Goal: Task Accomplishment & Management: Complete application form

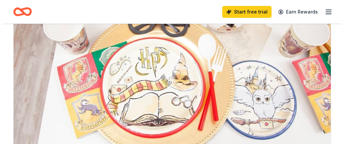
scroll to position [132, 0]
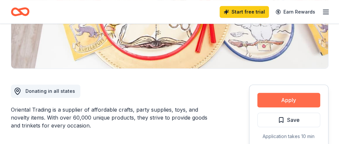
click at [278, 99] on button "Apply" at bounding box center [288, 100] width 63 height 15
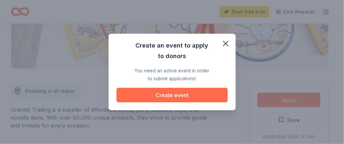
click at [198, 97] on button "Create event" at bounding box center [171, 95] width 111 height 15
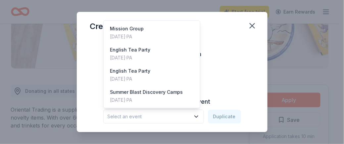
click at [194, 116] on icon "button" at bounding box center [195, 117] width 3 height 2
click at [252, 68] on div "Create from scratch Continue or Duplicate an existing event Select an event Dup…" at bounding box center [172, 85] width 191 height 94
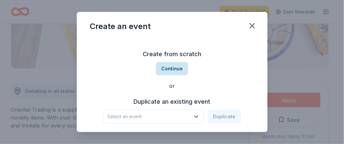
click at [171, 71] on button "Continue" at bounding box center [172, 68] width 32 height 13
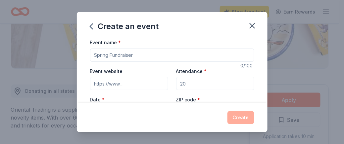
click at [141, 56] on input "Event name *" at bounding box center [172, 55] width 164 height 13
type input "[DATE] Kids Costume Party"
type input "[DOMAIN_NAME]"
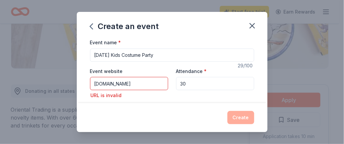
type input "30"
type input "https//[DOMAIN_NAME]"
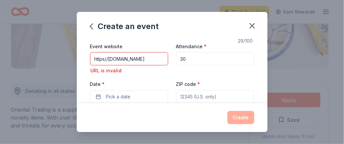
scroll to position [0, 0]
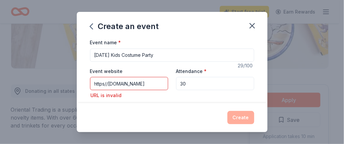
click at [159, 83] on input "https//[DOMAIN_NAME]" at bounding box center [129, 83] width 78 height 13
type input "h"
click at [150, 85] on input "[DOMAIN_NAME]" at bounding box center [129, 83] width 78 height 13
type input "s"
type input "w"
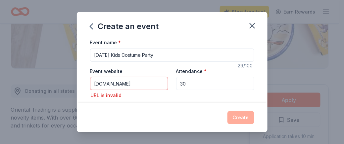
type input "[DOMAIN_NAME]"
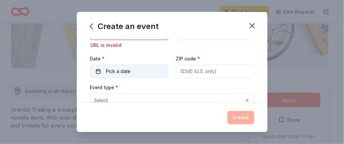
click at [133, 72] on button "Pick a date" at bounding box center [129, 71] width 78 height 13
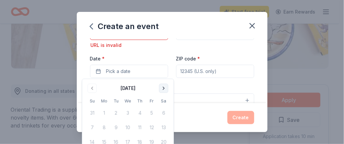
click at [162, 89] on button "Go to next month" at bounding box center [163, 88] width 9 height 9
drag, startPoint x: 150, startPoint y: 142, endPoint x: 152, endPoint y: 138, distance: 4.2
click at [150, 142] on button "17" at bounding box center [152, 142] width 12 height 12
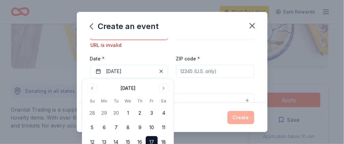
click at [219, 68] on input "ZIP code *" at bounding box center [215, 71] width 78 height 13
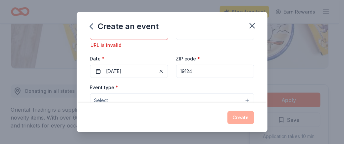
type input "19124"
click at [193, 98] on button "Select" at bounding box center [172, 101] width 164 height 14
click at [242, 98] on button "Select" at bounding box center [172, 101] width 164 height 14
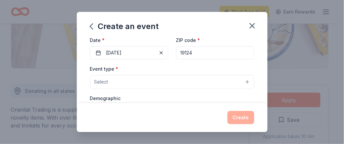
scroll to position [83, 0]
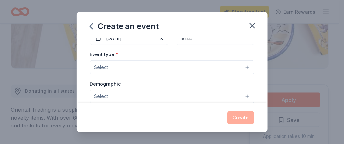
click at [243, 65] on button "Select" at bounding box center [172, 68] width 164 height 14
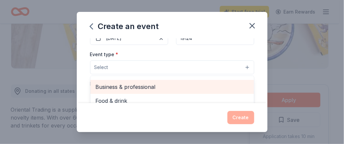
scroll to position [22, 0]
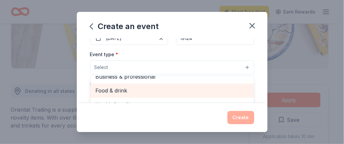
click at [158, 89] on span "Food & drink" at bounding box center [172, 90] width 153 height 9
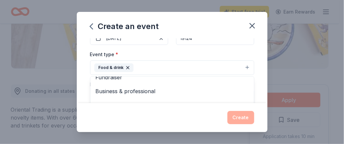
click at [242, 66] on button "Food & drink" at bounding box center [172, 68] width 164 height 15
click at [241, 95] on button "Select" at bounding box center [172, 97] width 164 height 14
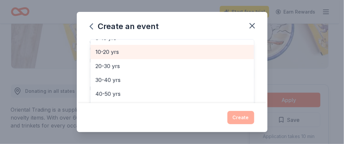
scroll to position [33, 0]
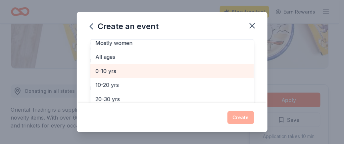
click at [112, 70] on span "0-10 yrs" at bounding box center [172, 71] width 153 height 9
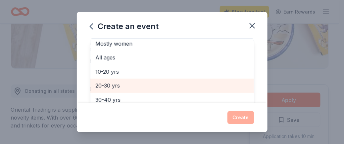
click at [112, 82] on span "20-30 yrs" at bounding box center [172, 85] width 153 height 9
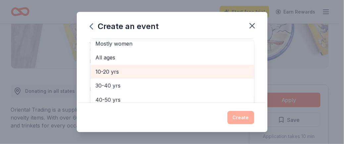
click at [109, 68] on span "10-20 yrs" at bounding box center [172, 71] width 153 height 9
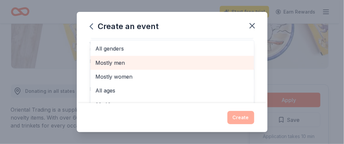
scroll to position [83, 0]
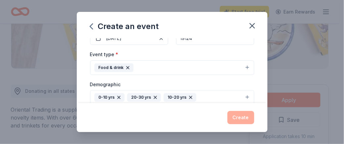
click at [154, 96] on icon "button" at bounding box center [155, 97] width 3 height 3
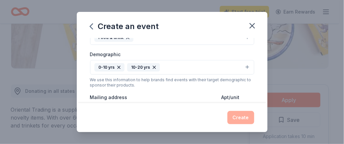
scroll to position [150, 0]
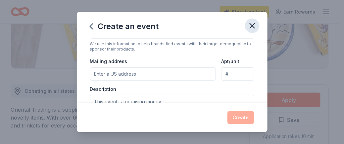
click at [250, 27] on icon "button" at bounding box center [251, 25] width 9 height 9
